Goal: Information Seeking & Learning: Learn about a topic

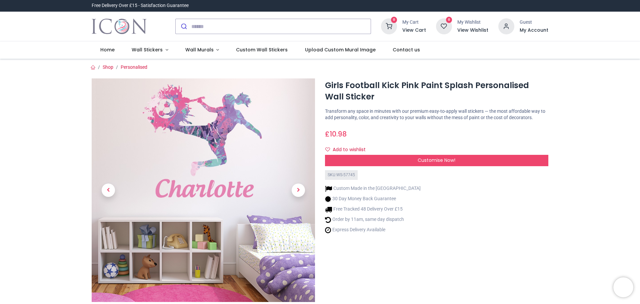
click at [294, 188] on span "Next" at bounding box center [298, 189] width 13 height 13
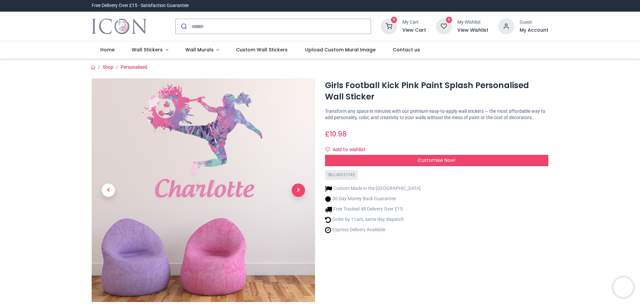
click at [292, 186] on span "Next" at bounding box center [298, 189] width 13 height 13
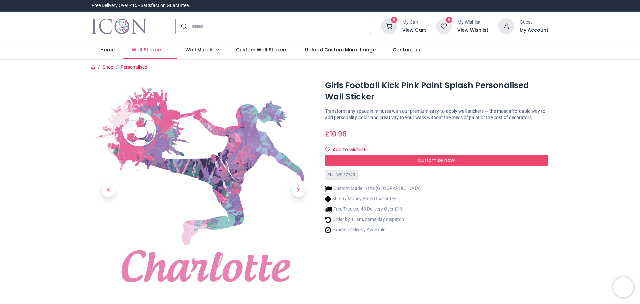
click at [156, 49] on span "Wall Stickers" at bounding box center [147, 49] width 31 height 7
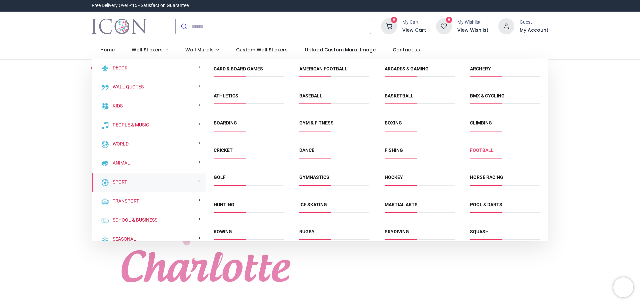
click at [476, 150] on link "Football" at bounding box center [482, 149] width 24 height 5
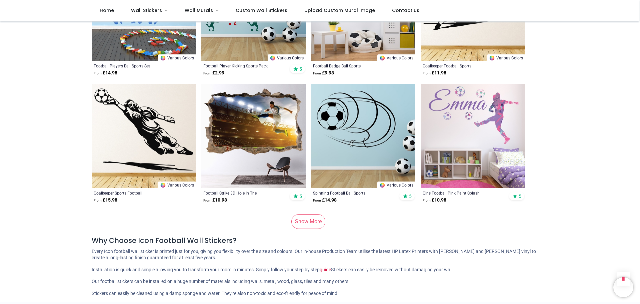
scroll to position [867, 0]
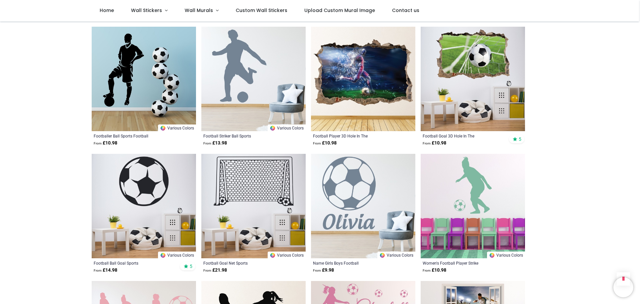
scroll to position [1567, 0]
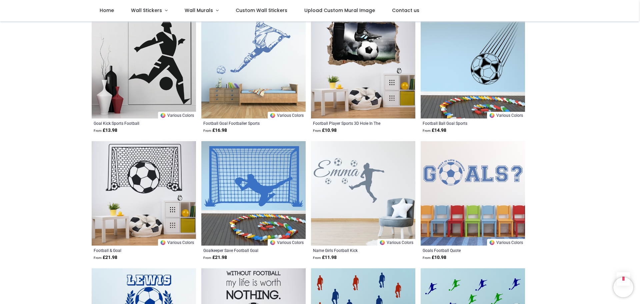
scroll to position [2634, 0]
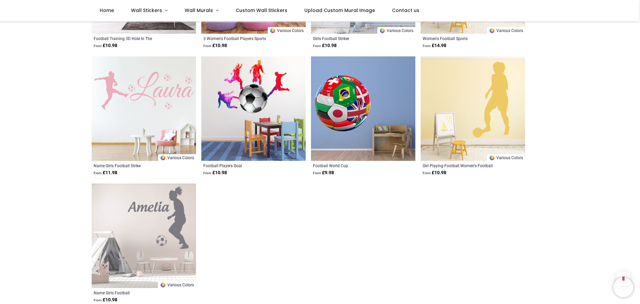
scroll to position [3001, 0]
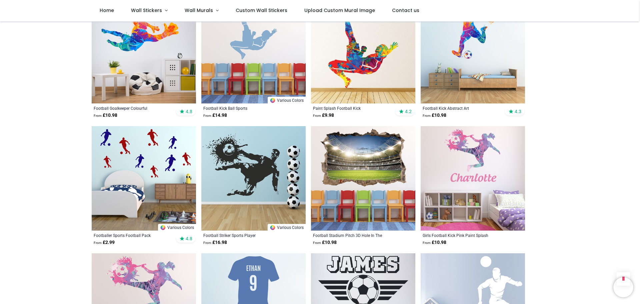
scroll to position [171, 0]
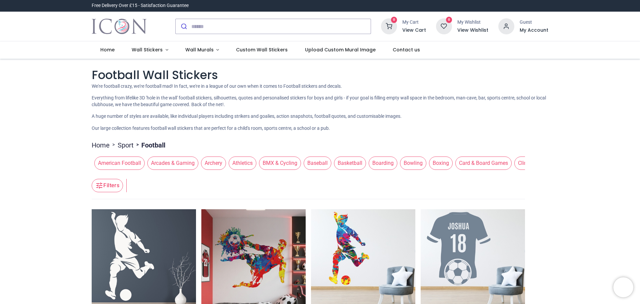
click at [107, 189] on button "Filters" at bounding box center [107, 185] width 31 height 13
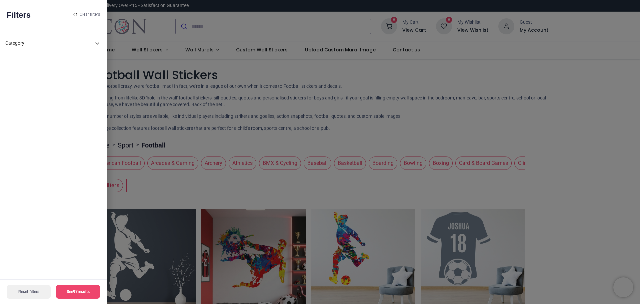
click at [96, 42] on icon at bounding box center [97, 43] width 8 height 8
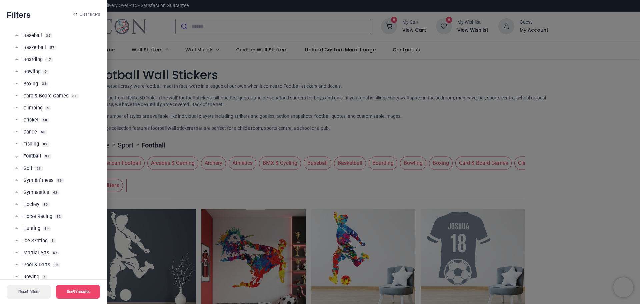
scroll to position [233, 0]
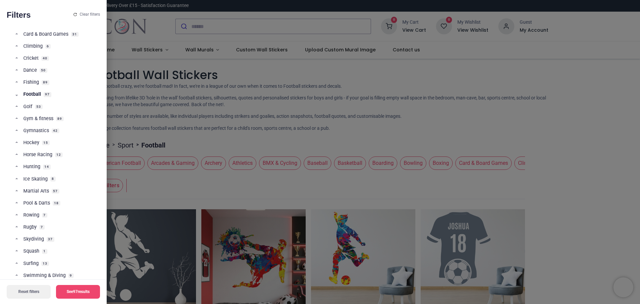
click at [15, 94] on link "Football 97" at bounding box center [55, 97] width 81 height 12
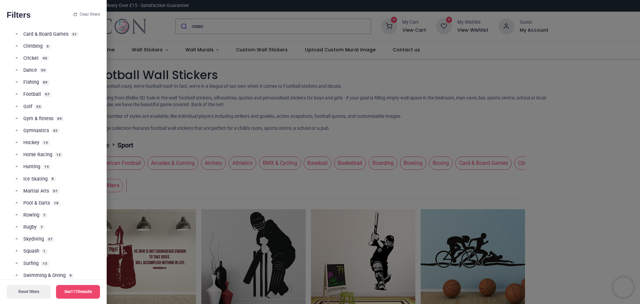
click at [16, 94] on link "Football 97" at bounding box center [55, 97] width 81 height 12
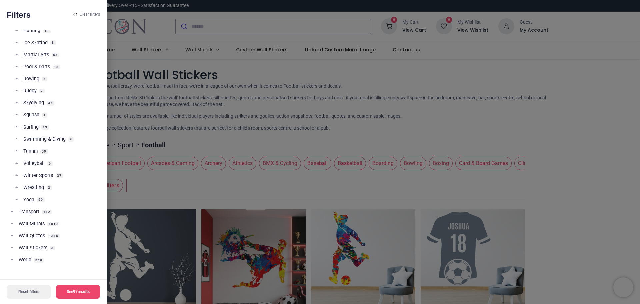
scroll to position [0, 0]
click at [570, 134] on div at bounding box center [320, 152] width 640 height 304
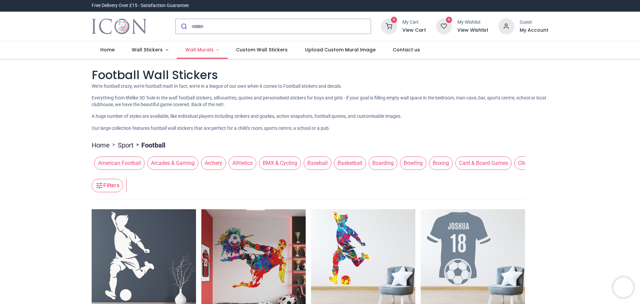
click at [212, 48] on link "Wall Murals" at bounding box center [202, 49] width 51 height 17
